Goal: Task Accomplishment & Management: Manage account settings

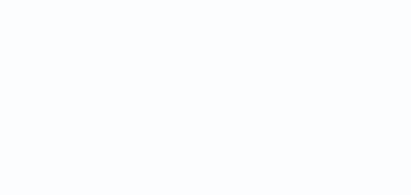
click at [216, 0] on html at bounding box center [205, 0] width 411 height 0
click at [215, 0] on html at bounding box center [205, 0] width 411 height 0
click at [234, 0] on html at bounding box center [205, 0] width 411 height 0
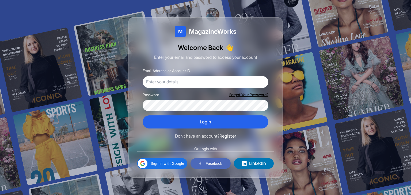
click at [369, 72] on div at bounding box center [205, 97] width 411 height 195
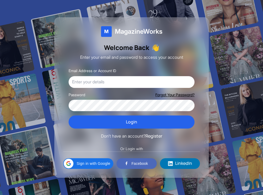
click at [209, 40] on div at bounding box center [131, 97] width 263 height 195
